Goal: Transaction & Acquisition: Purchase product/service

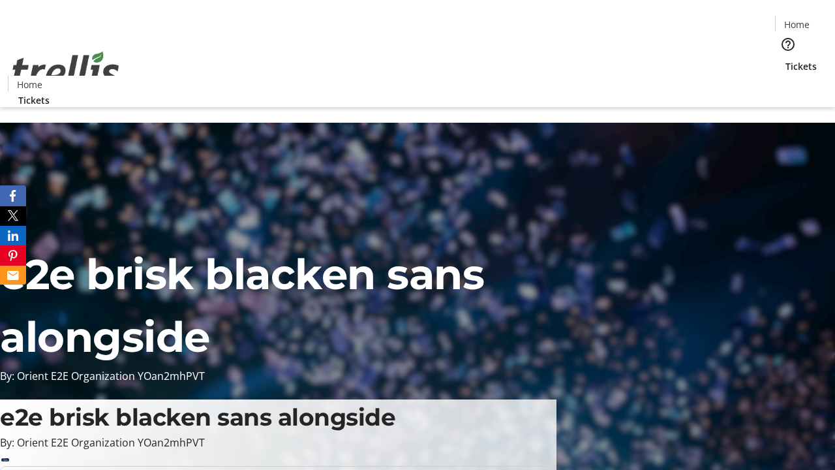
click at [785, 59] on span "Tickets" at bounding box center [800, 66] width 31 height 14
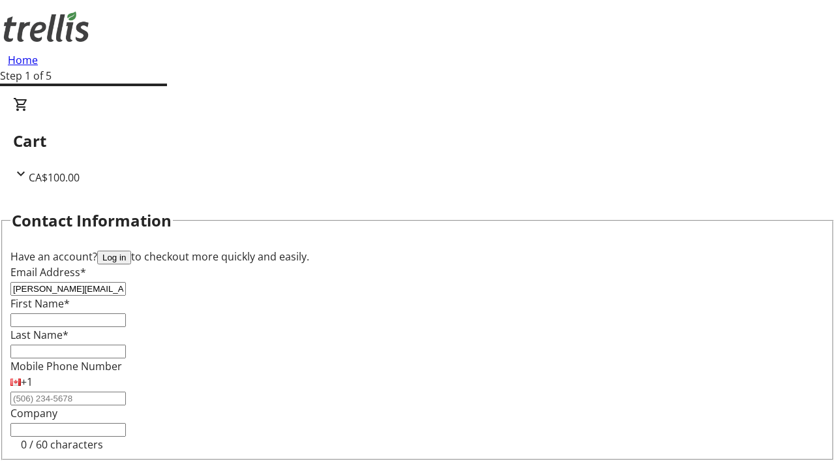
type input "[PERSON_NAME][EMAIL_ADDRESS][DOMAIN_NAME]"
type input "[PERSON_NAME]"
